Goal: Information Seeking & Learning: Learn about a topic

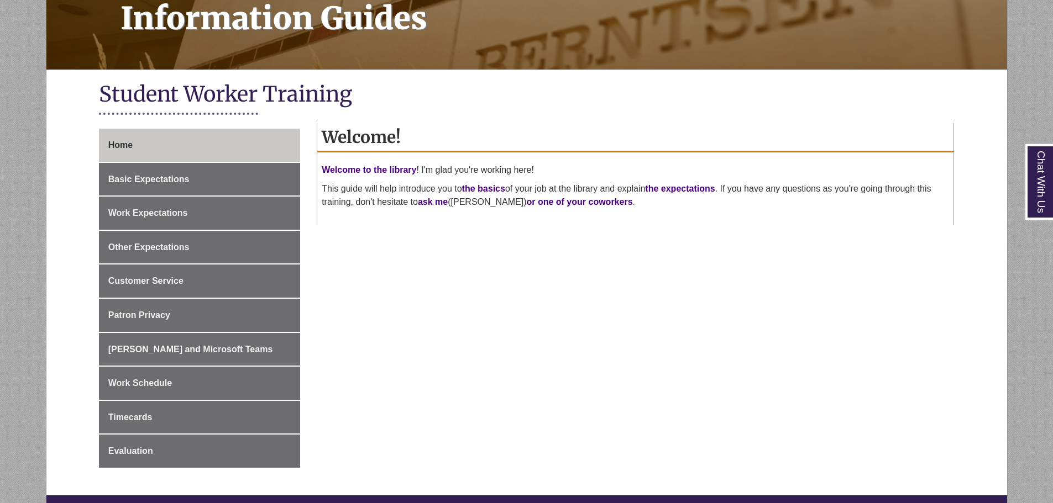
scroll to position [221, 0]
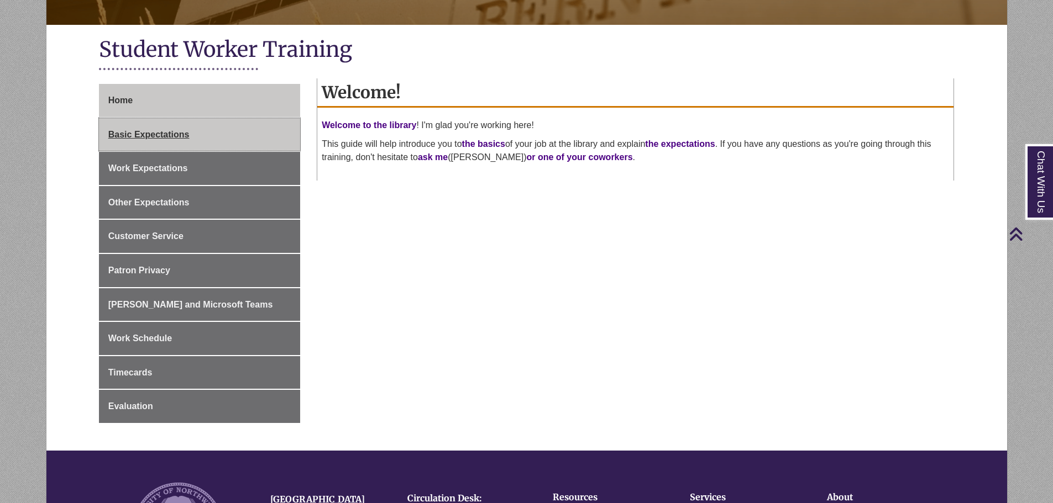
click at [192, 137] on link "Basic Expectations" at bounding box center [199, 134] width 201 height 33
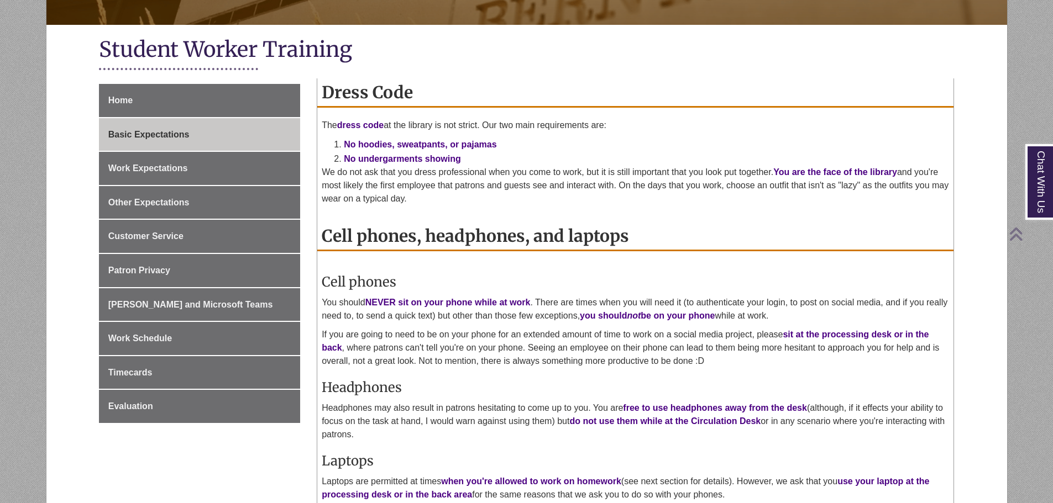
scroll to position [276, 0]
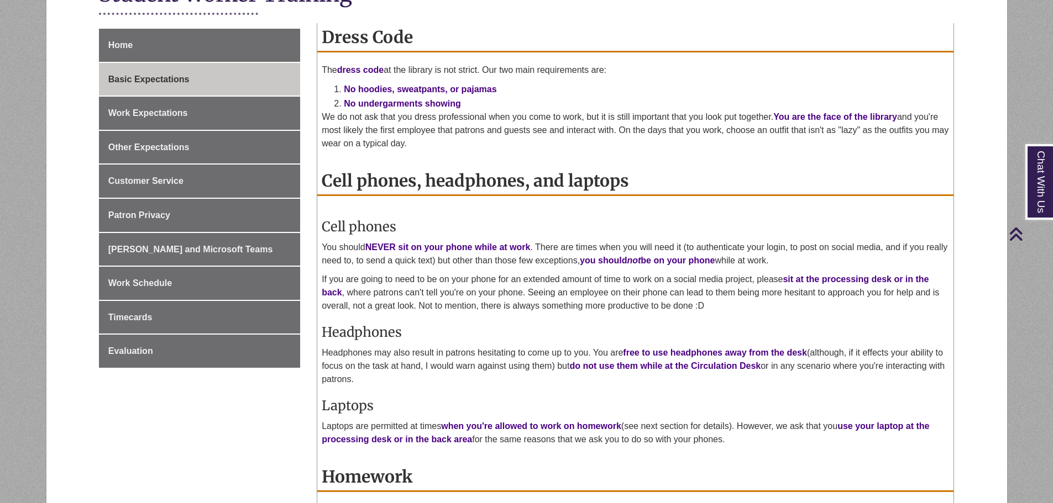
click at [479, 212] on div "Cell phones You should NEVER sit on your phone while at work . There are times …" at bounding box center [635, 329] width 627 height 245
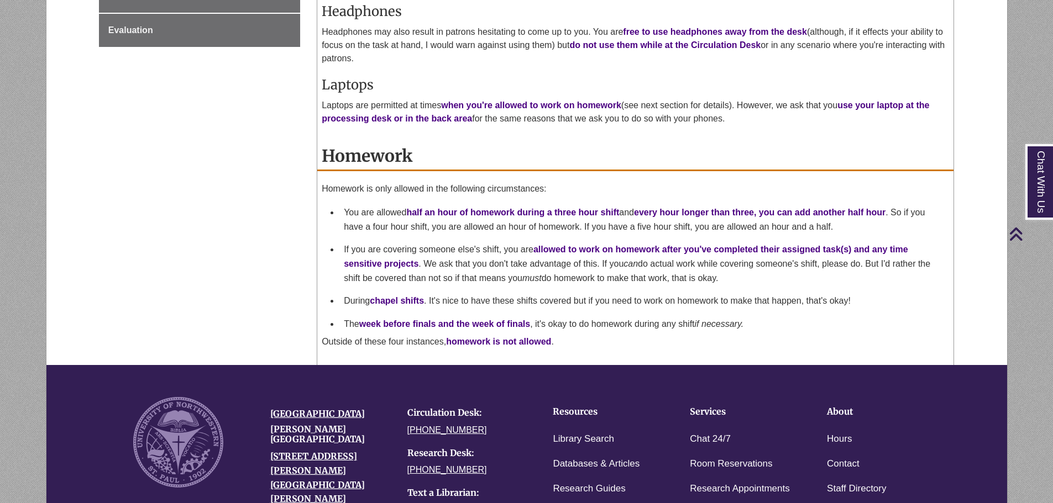
scroll to position [608, 0]
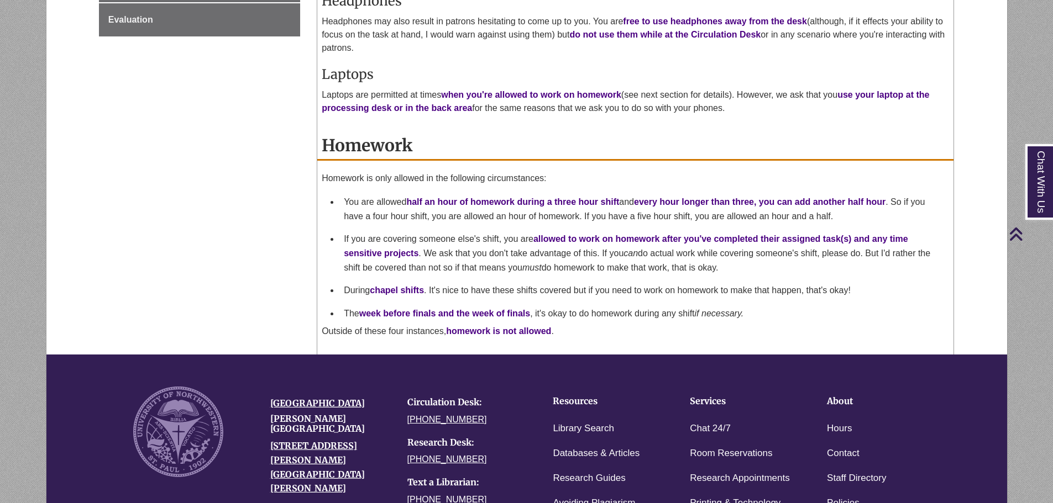
click at [297, 191] on div "Home Basic Expectations Work Expectations Other Expectations Customer Service P…" at bounding box center [527, 26] width 872 height 658
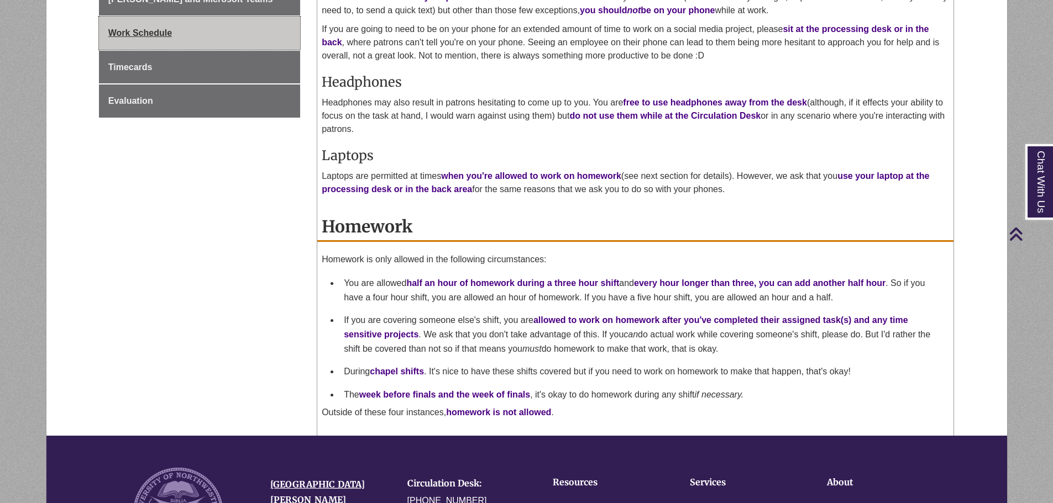
scroll to position [166, 0]
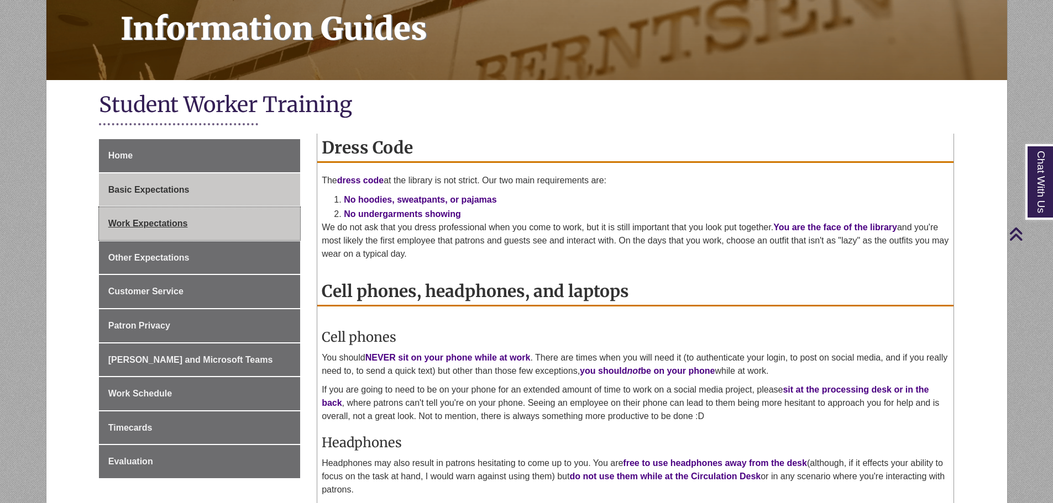
click at [204, 218] on link "Work Expectations" at bounding box center [199, 223] width 201 height 33
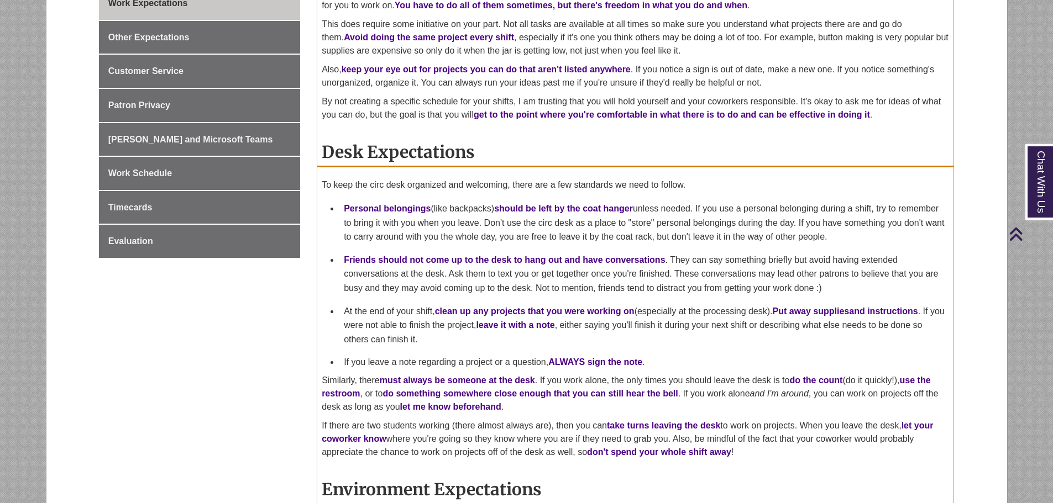
scroll to position [387, 0]
click at [255, 381] on div "Home Basic Expectations Work Expectations Other Expectations Customer Service P…" at bounding box center [527, 293] width 872 height 750
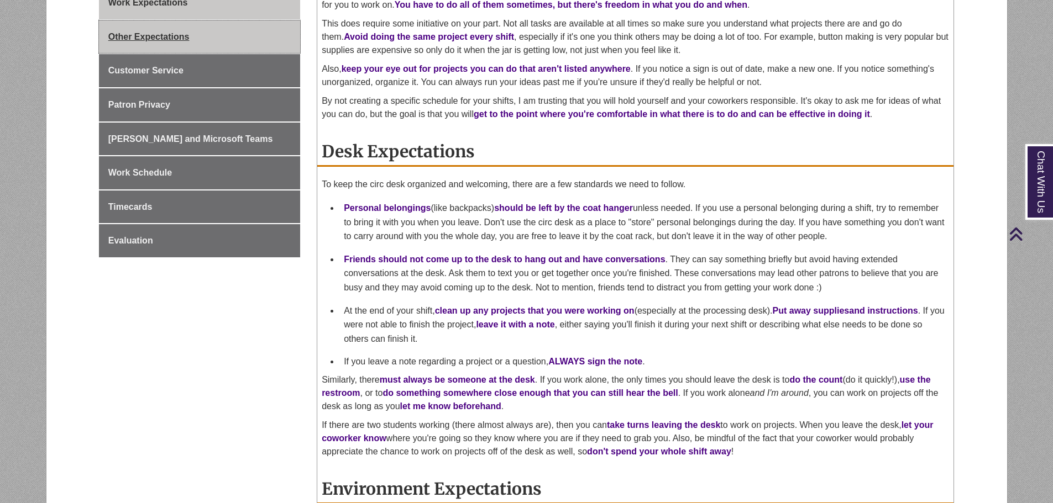
click at [160, 51] on link "Other Expectations" at bounding box center [199, 36] width 201 height 33
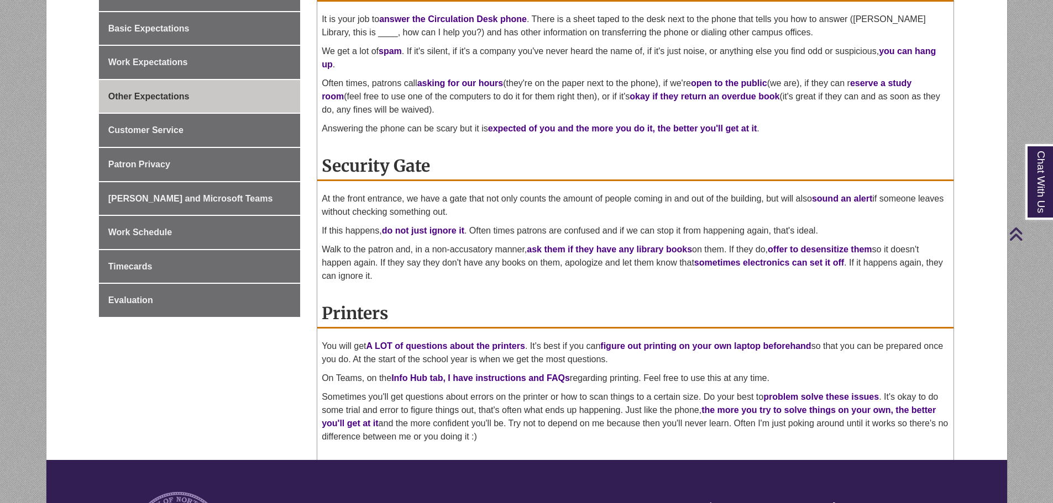
scroll to position [332, 0]
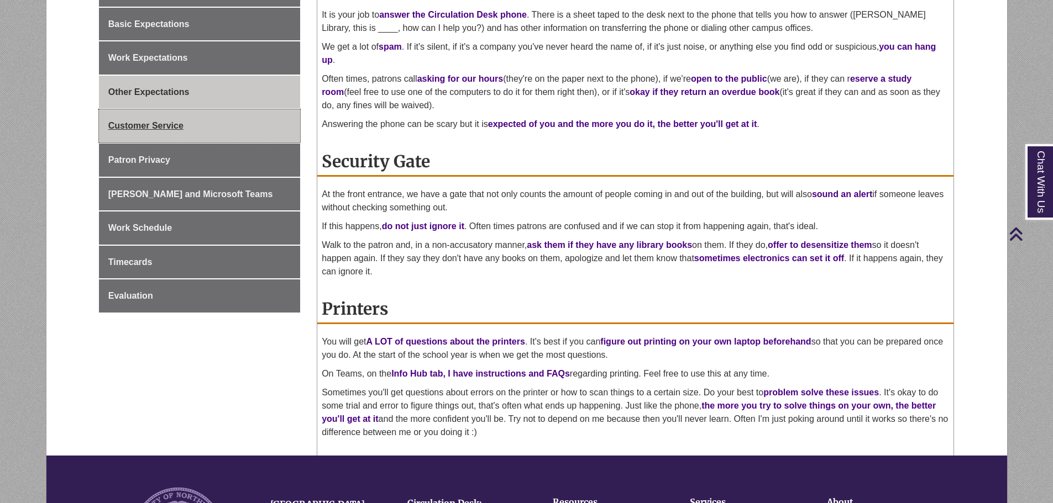
click at [240, 118] on link "Customer Service" at bounding box center [199, 125] width 201 height 33
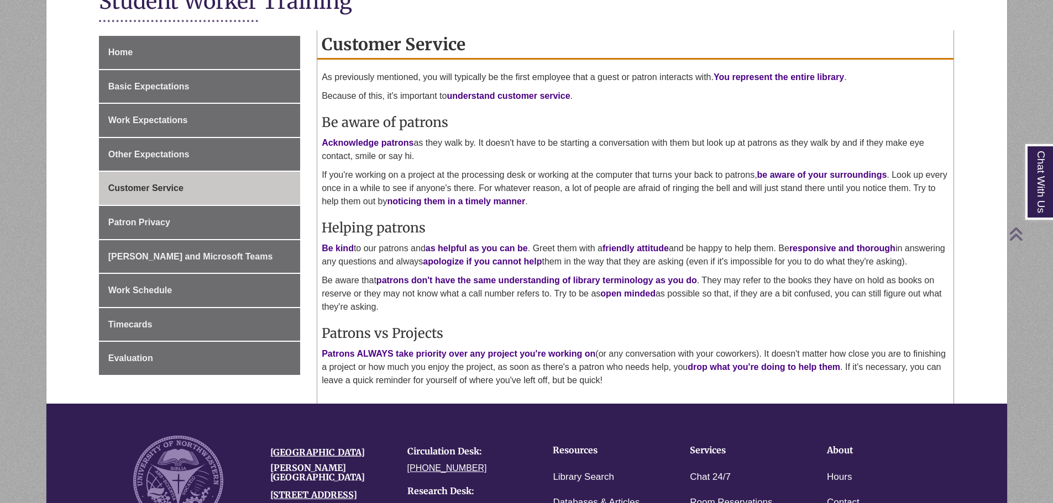
scroll to position [276, 0]
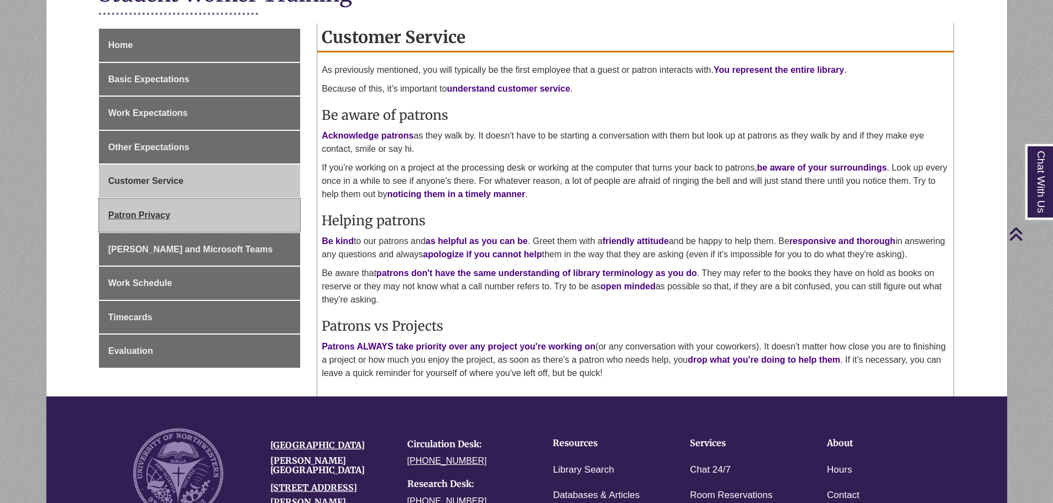
click at [267, 216] on link "Patron Privacy" at bounding box center [199, 215] width 201 height 33
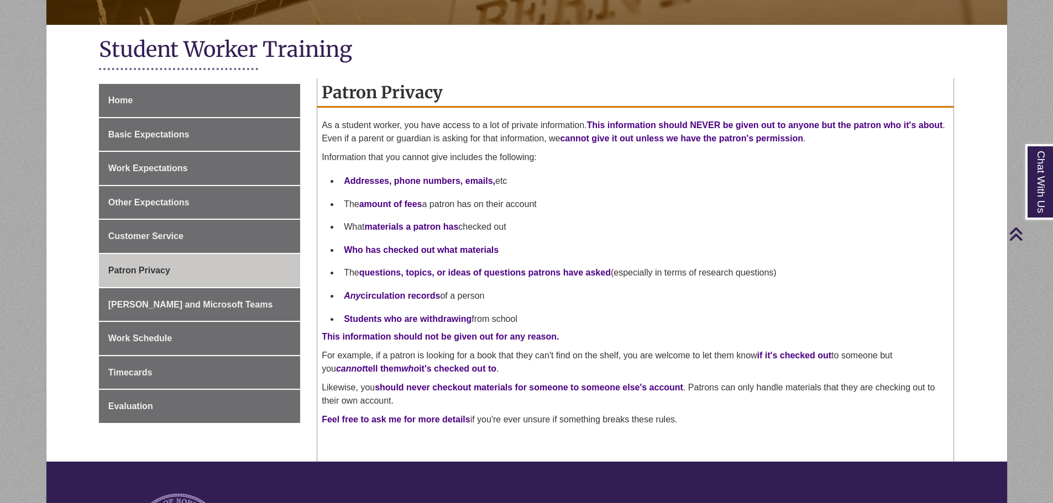
scroll to position [276, 0]
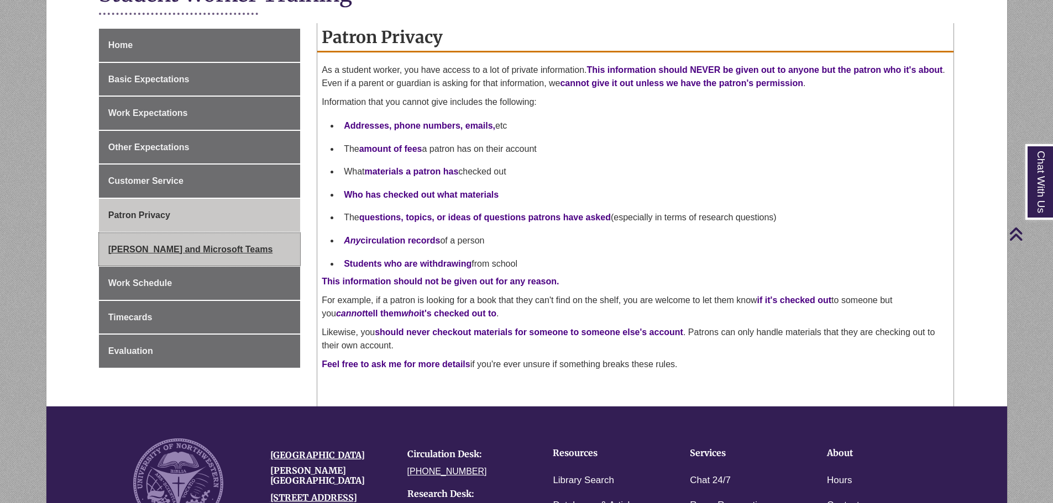
click at [160, 248] on span "[PERSON_NAME] and Microsoft Teams" at bounding box center [190, 249] width 165 height 9
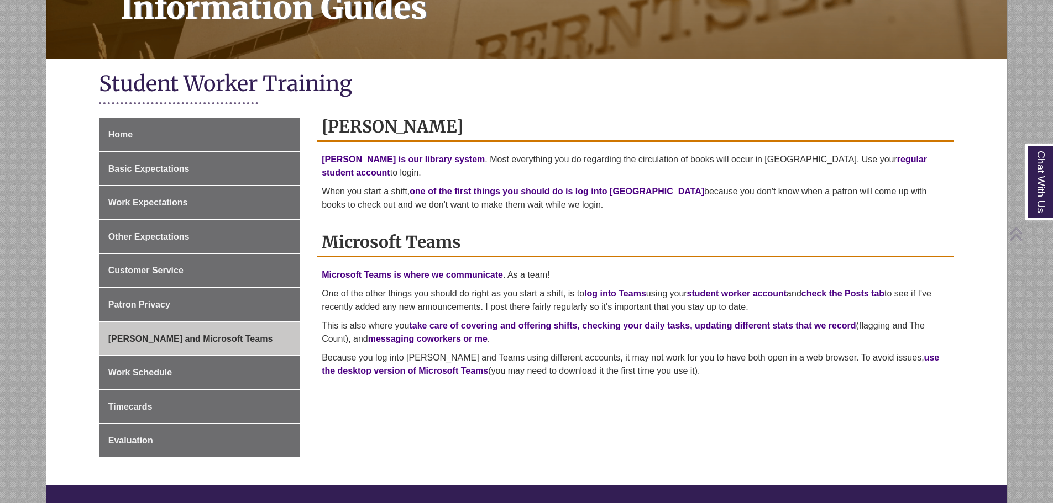
scroll to position [276, 0]
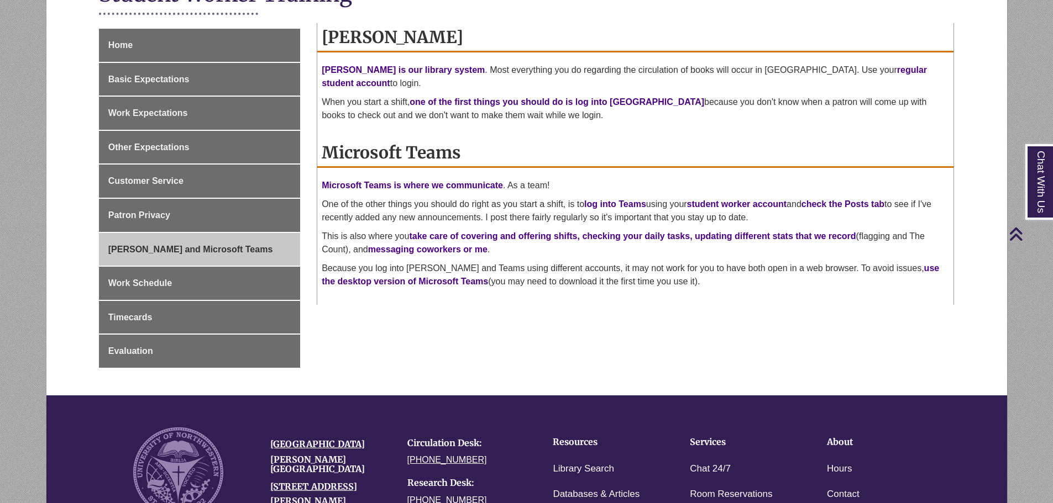
click at [403, 349] on div "Home Basic Expectations Work Expectations Other Expectations Customer Service P…" at bounding box center [527, 212] width 872 height 367
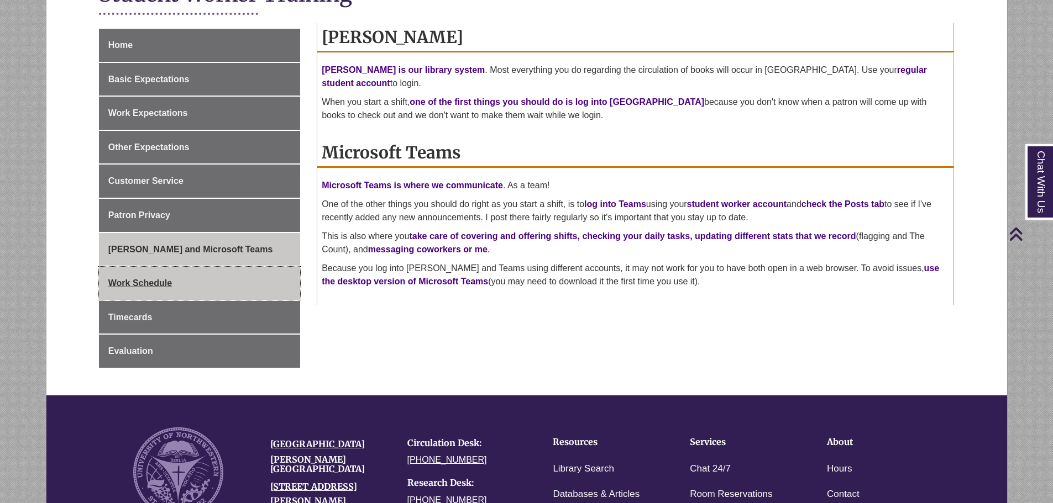
click at [211, 281] on link "Work Schedule" at bounding box center [199, 283] width 201 height 33
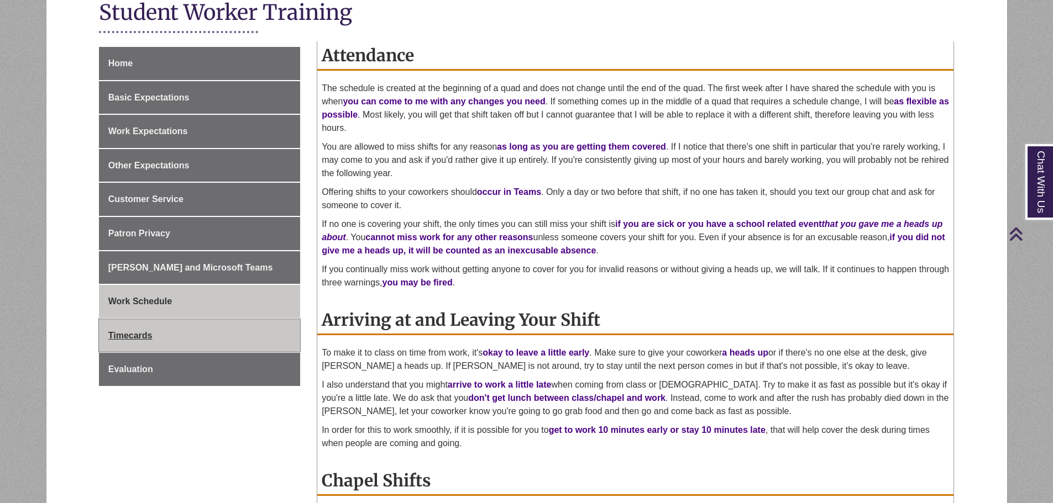
scroll to position [276, 0]
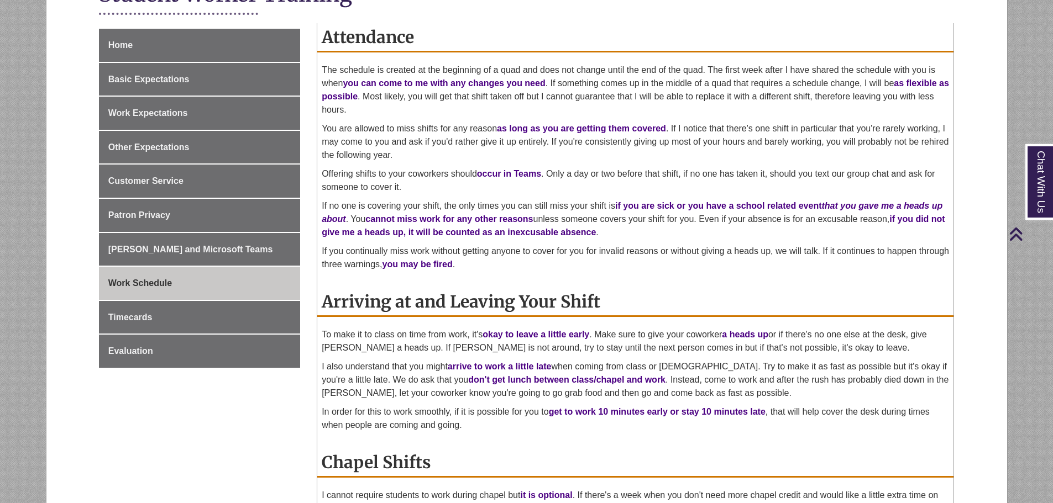
click at [276, 431] on div "Home Basic Expectations Work Expectations Other Expectations Customer Service P…" at bounding box center [527, 345] width 872 height 632
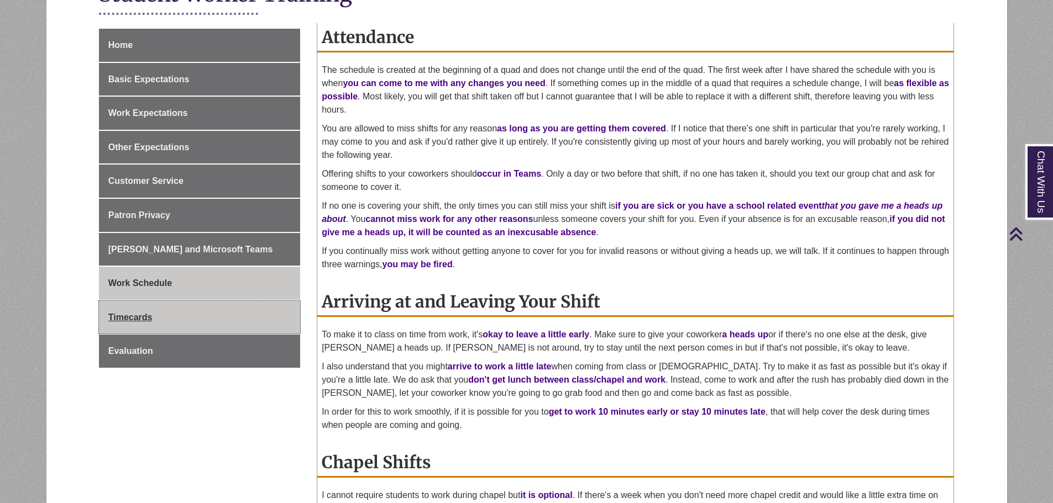
click at [127, 321] on span "Timecards" at bounding box center [130, 317] width 44 height 9
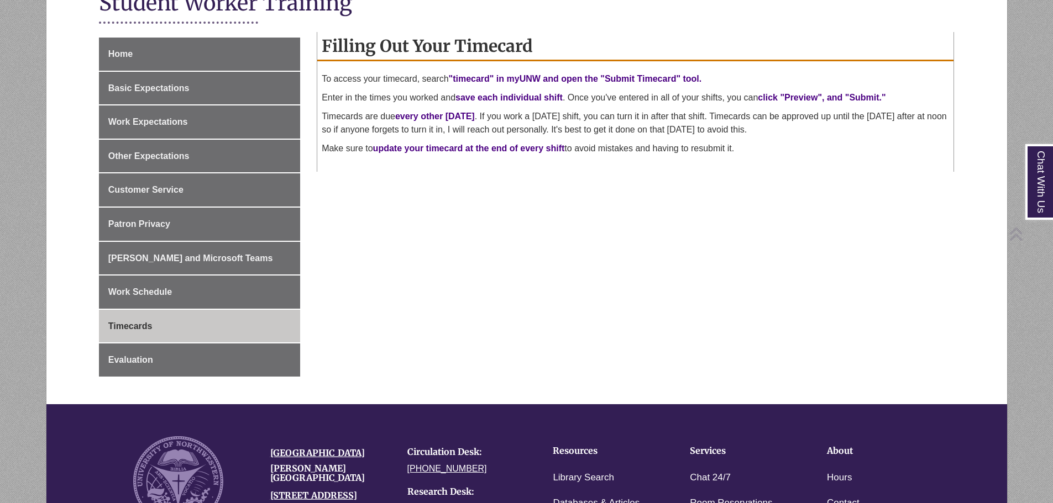
scroll to position [276, 0]
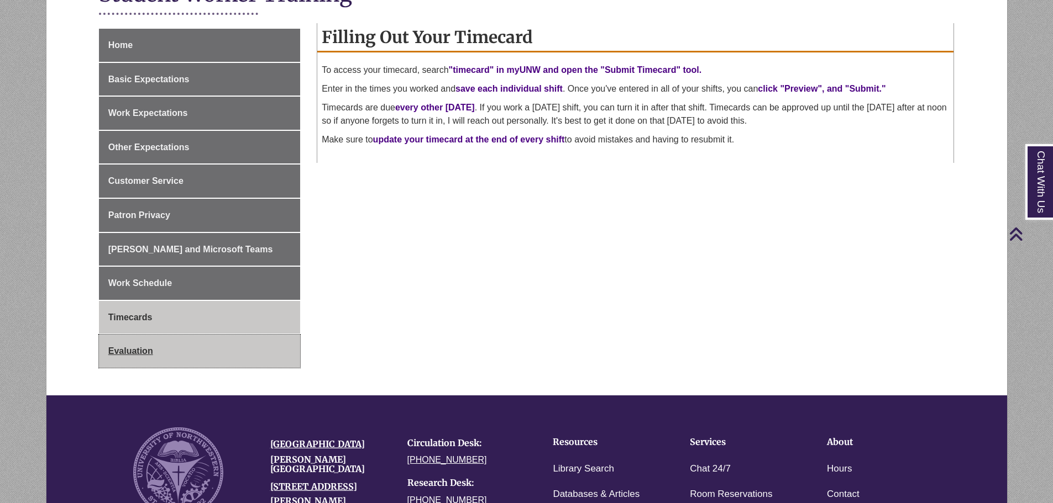
click at [198, 344] on link "Evaluation" at bounding box center [199, 351] width 201 height 33
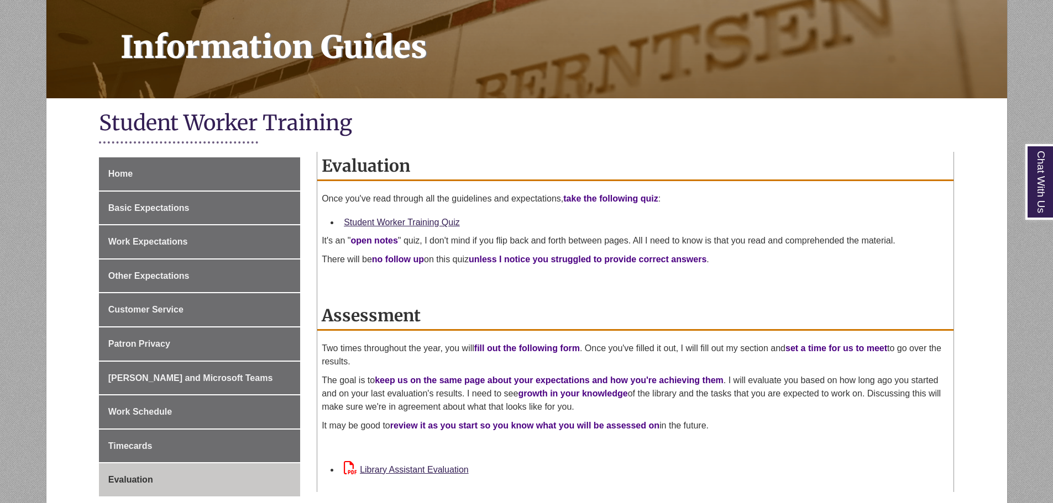
scroll to position [166, 0]
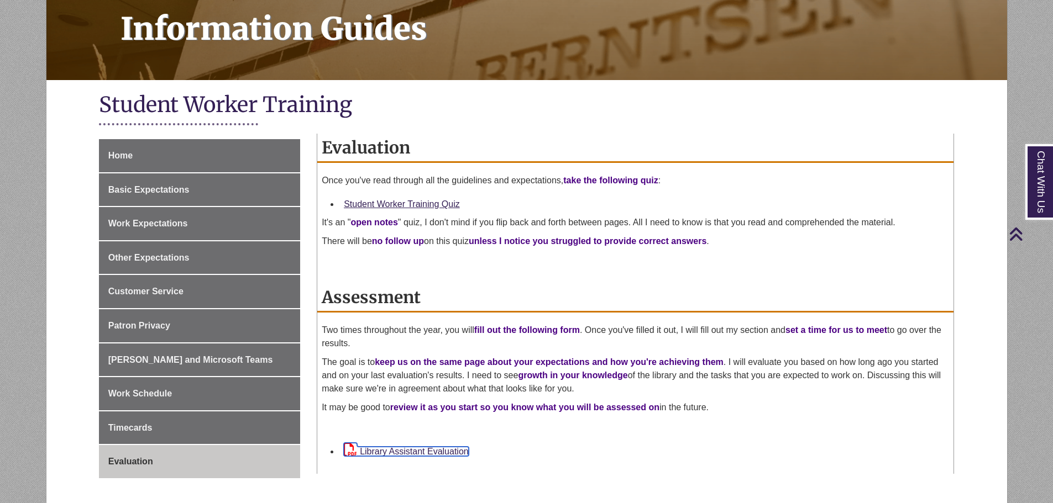
click at [458, 450] on link "Library Assistant Evaluation" at bounding box center [406, 451] width 125 height 9
